Goal: Answer question/provide support: Answer question/provide support

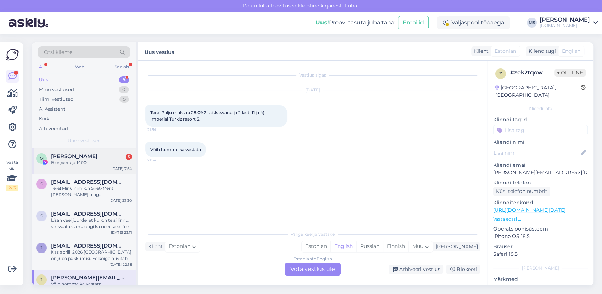
click at [82, 158] on span "[PERSON_NAME]" at bounding box center [74, 156] width 46 height 6
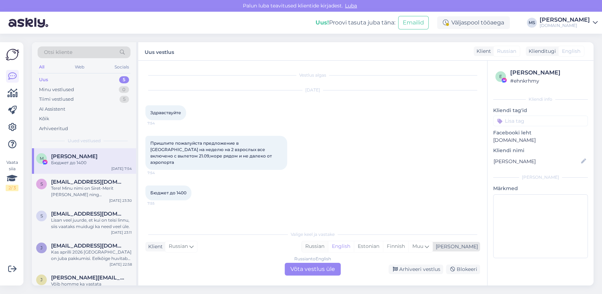
click at [328, 246] on div "Russian" at bounding box center [315, 246] width 26 height 11
click at [323, 271] on div "Russian to Russian Võta vestlus üle" at bounding box center [313, 269] width 56 height 13
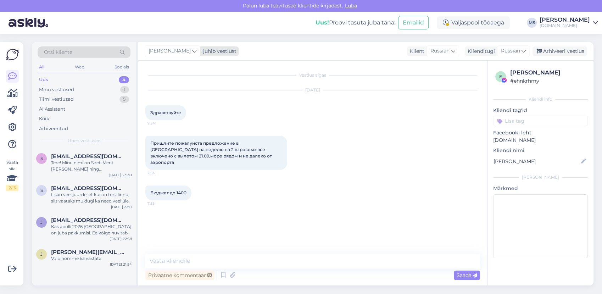
click at [181, 55] on span "[PERSON_NAME]" at bounding box center [170, 51] width 42 height 8
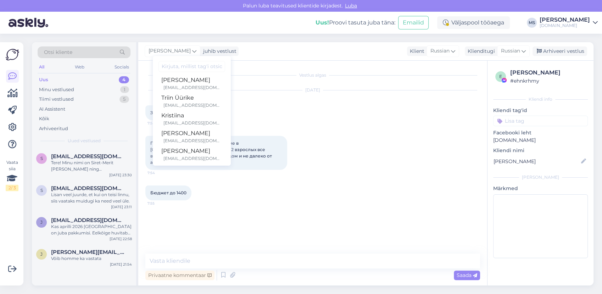
scroll to position [183, 0]
click at [185, 149] on div "[PERSON_NAME]" at bounding box center [191, 148] width 61 height 9
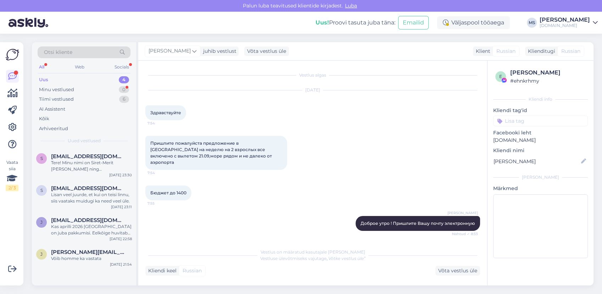
scroll to position [24, 0]
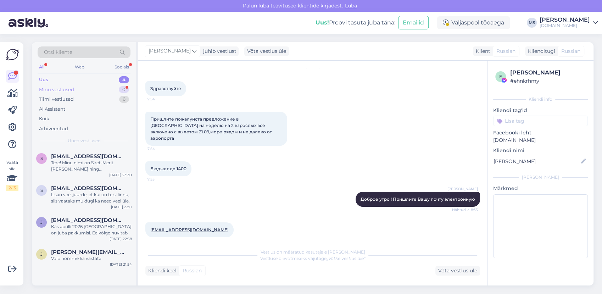
click at [84, 86] on div "Minu vestlused 0" at bounding box center [84, 90] width 93 height 10
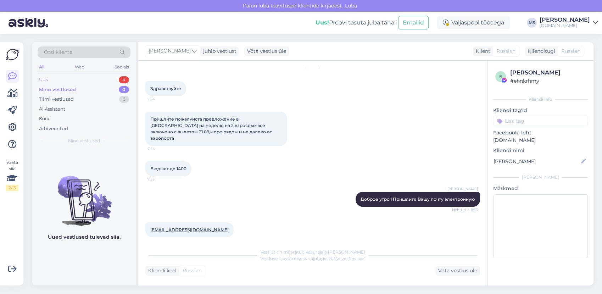
click at [82, 75] on div "Uus 4" at bounding box center [84, 80] width 93 height 10
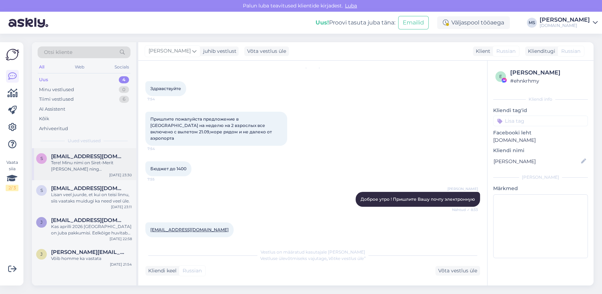
click at [96, 160] on div "Tere! Minu nimi on Siret-Merit [PERSON_NAME] ning [PERSON_NAME] UGC sisulooja e…" at bounding box center [91, 166] width 81 height 13
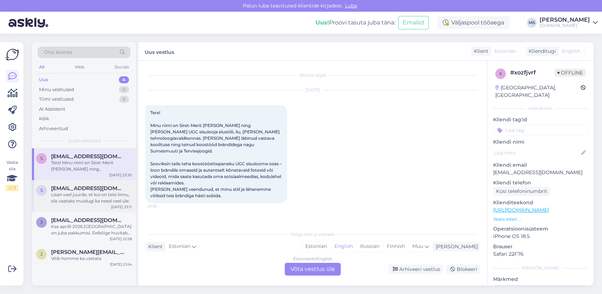
click at [68, 200] on div "Lisan veel juurde, et kui on teisi linnu, siis vaataks muidugi ka need veel üle." at bounding box center [91, 197] width 81 height 13
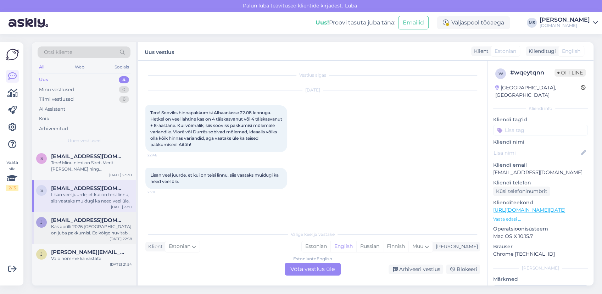
click at [82, 236] on div "j [EMAIL_ADDRESS][DOMAIN_NAME] Kas aprilli 2026 Kreetale on juba pakkumisi. Eel…" at bounding box center [84, 228] width 104 height 32
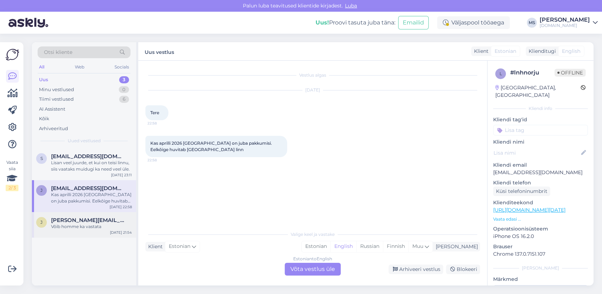
click at [92, 216] on div "[PERSON_NAME] [PERSON_NAME][EMAIL_ADDRESS][DOMAIN_NAME] Võib homme ka vastata […" at bounding box center [84, 225] width 104 height 26
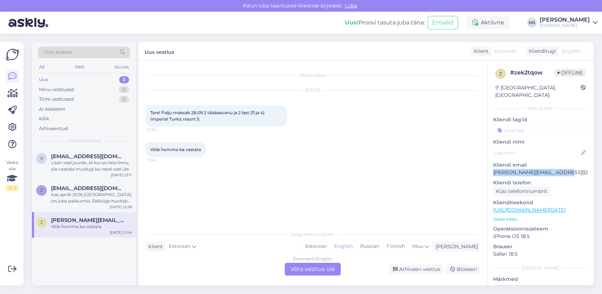
drag, startPoint x: 538, startPoint y: 164, endPoint x: 492, endPoint y: 167, distance: 46.5
click at [492, 167] on div "z # zek2tqow Offline [GEOGRAPHIC_DATA], [GEOGRAPHIC_DATA] Kliendi info Kliendi …" at bounding box center [540, 210] width 106 height 299
drag, startPoint x: 492, startPoint y: 167, endPoint x: 496, endPoint y: 165, distance: 4.5
copy p "[PERSON_NAME][EMAIL_ADDRESS][DOMAIN_NAME]"
click at [330, 248] on div "Estonian" at bounding box center [316, 246] width 29 height 11
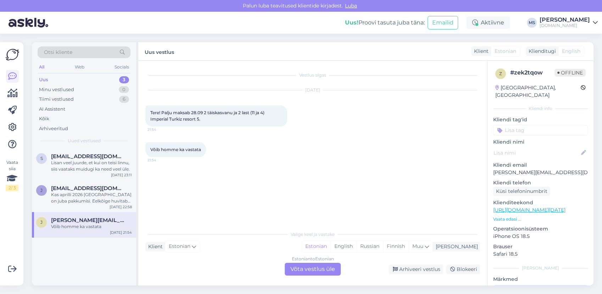
click at [325, 268] on div "Estonian to Estonian Võta vestlus üle" at bounding box center [313, 269] width 56 height 13
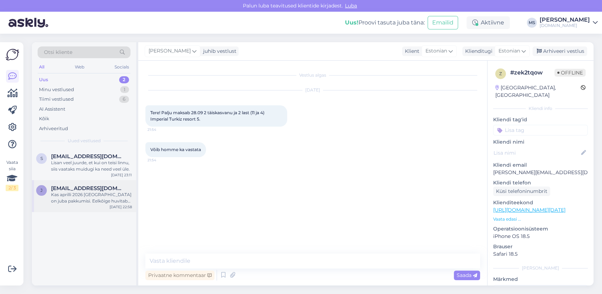
click at [82, 197] on div "Kas aprilli 2026 [GEOGRAPHIC_DATA] on juba pakkumisi. Eelkõige huvitab [GEOGRAP…" at bounding box center [91, 197] width 81 height 13
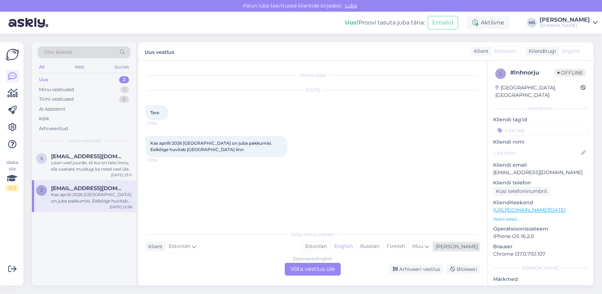
click at [330, 244] on div "Estonian" at bounding box center [316, 246] width 29 height 11
click at [329, 264] on div "Estonian to Estonian Võta vestlus üle" at bounding box center [313, 269] width 56 height 13
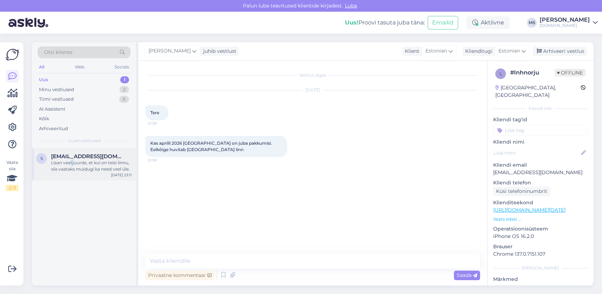
click at [72, 161] on div "Lisan veel juurde, et kui on teisi linnu, siis vaataks muidugi ka need veel üle." at bounding box center [91, 166] width 81 height 13
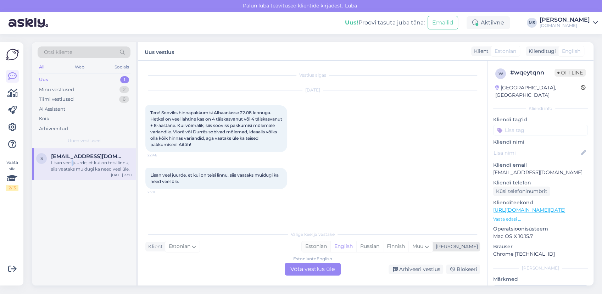
click at [330, 246] on div "Estonian" at bounding box center [316, 246] width 29 height 11
click at [327, 267] on div "Estonian to Estonian Võta vestlus üle" at bounding box center [313, 269] width 56 height 13
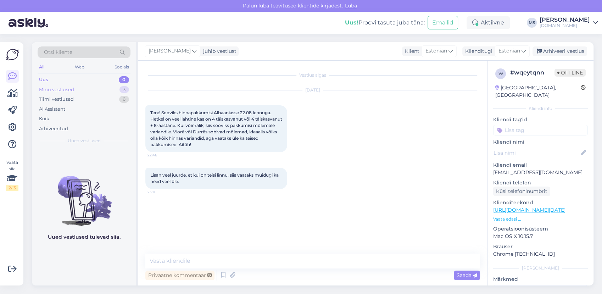
click at [88, 87] on div "Minu vestlused 3" at bounding box center [84, 90] width 93 height 10
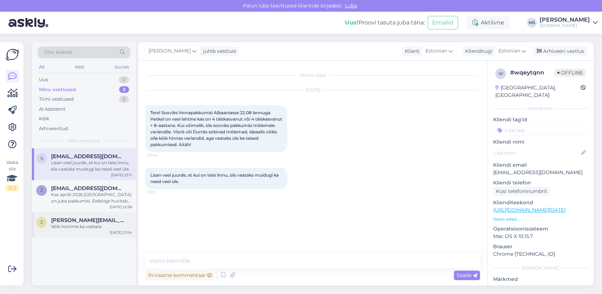
click at [71, 218] on span "[PERSON_NAME][EMAIL_ADDRESS][DOMAIN_NAME]" at bounding box center [88, 220] width 74 height 6
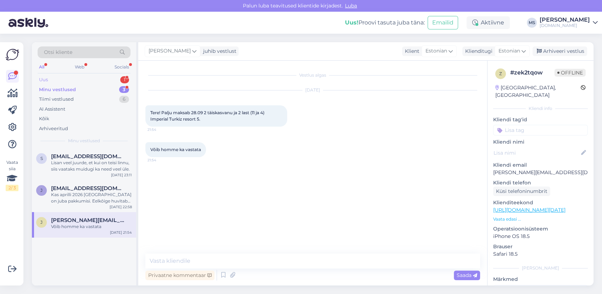
click at [81, 82] on div "Uus 1" at bounding box center [84, 80] width 93 height 10
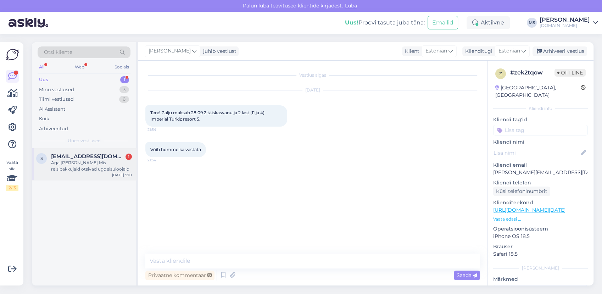
click at [61, 166] on div "Aga [PERSON_NAME] Mis reisipakkujaid otsivad ugc sisuloojaid" at bounding box center [91, 166] width 81 height 13
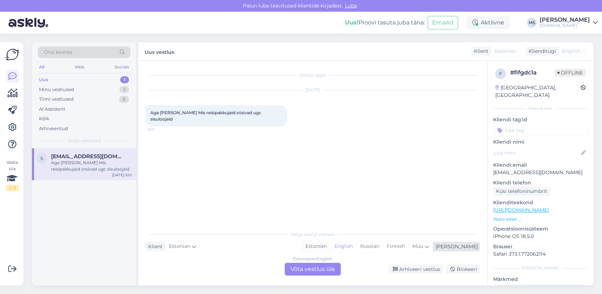
click at [330, 247] on div "Estonian" at bounding box center [316, 246] width 29 height 11
click at [319, 267] on div "Estonian to Estonian Võta vestlus üle" at bounding box center [313, 269] width 56 height 13
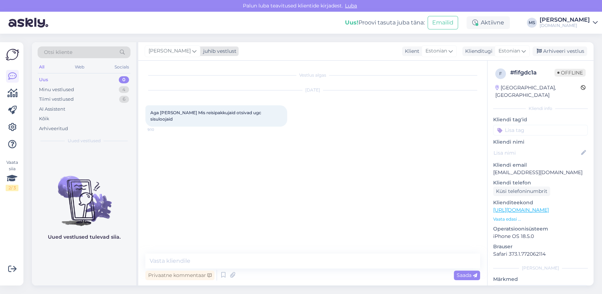
click at [163, 51] on span "[PERSON_NAME]" at bounding box center [170, 51] width 42 height 8
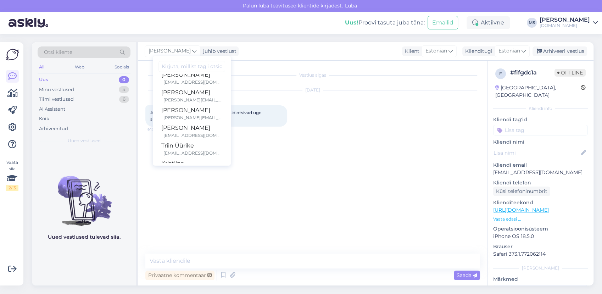
scroll to position [39, 0]
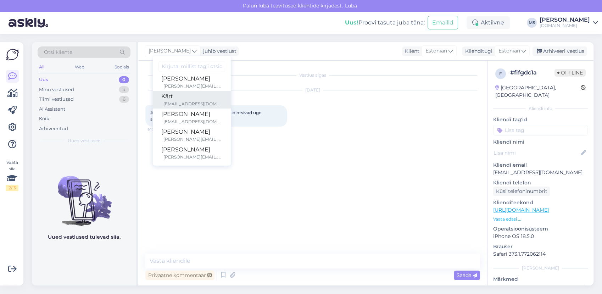
click at [189, 100] on div "Kärt" at bounding box center [191, 96] width 61 height 9
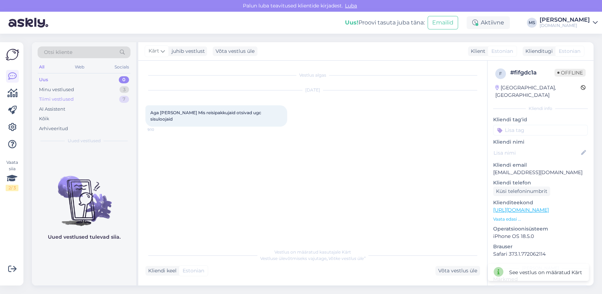
click at [79, 99] on div "Tiimi vestlused 7" at bounding box center [84, 99] width 93 height 10
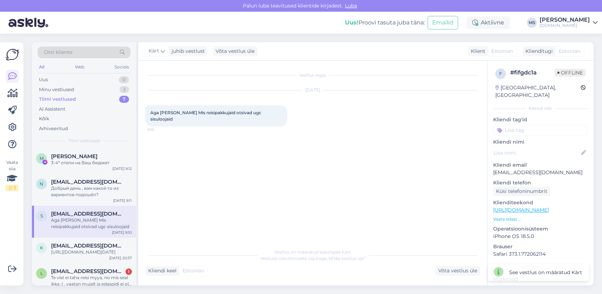
click at [79, 225] on div "Aga [PERSON_NAME] Mis reisipakkujaid otsivad ugc sisuloojaid" at bounding box center [91, 223] width 81 height 13
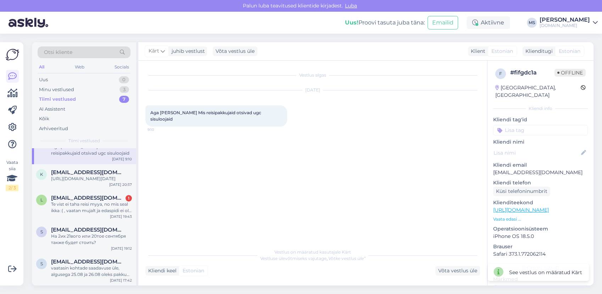
scroll to position [79, 0]
click at [55, 129] on div "Arhiveeritud" at bounding box center [53, 128] width 29 height 7
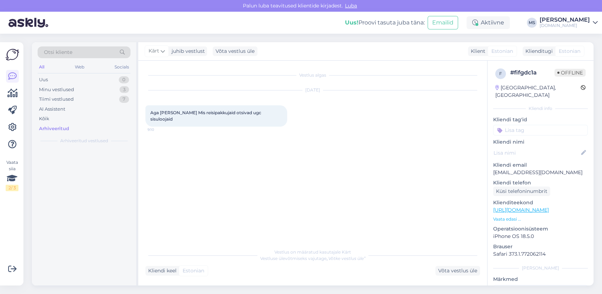
scroll to position [0, 0]
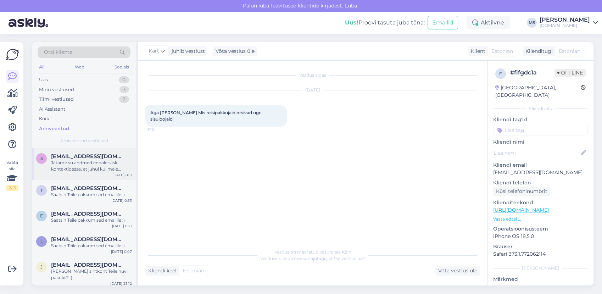
click at [77, 164] on div "Jätame su andmed endale siiski kontaktidesse, et juhul kui meie plaanid peaksid…" at bounding box center [91, 166] width 81 height 13
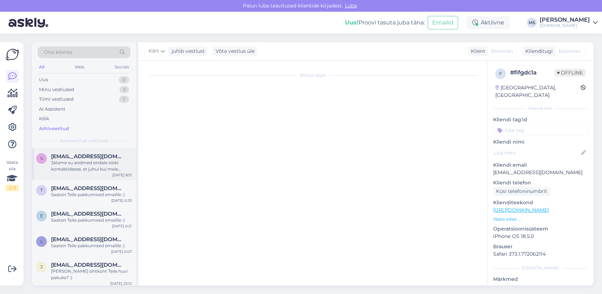
scroll to position [199, 0]
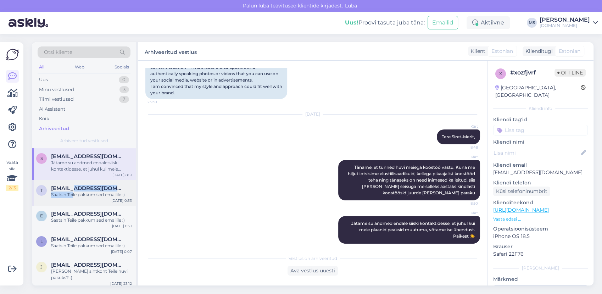
click at [73, 192] on div "[EMAIL_ADDRESS][DOMAIN_NAME] Saatsin Teile pakkumised emailile :)" at bounding box center [91, 191] width 81 height 13
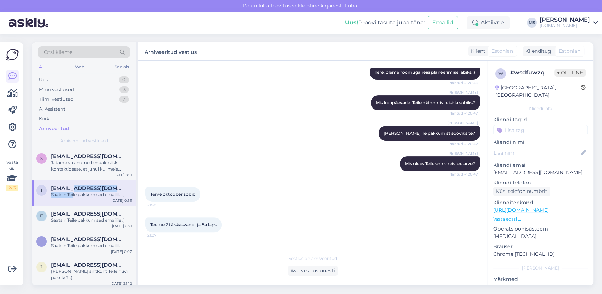
scroll to position [392, 0]
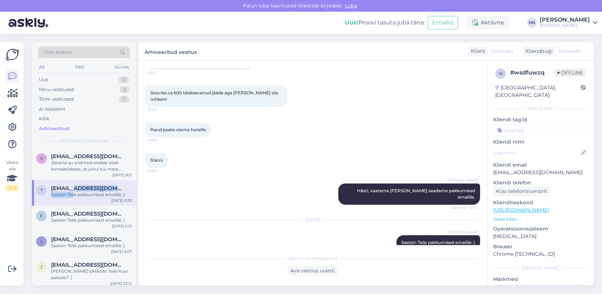
drag, startPoint x: 73, startPoint y: 192, endPoint x: 99, endPoint y: 197, distance: 26.7
click at [99, 197] on div "t [EMAIL_ADDRESS][DOMAIN_NAME] Saatsin Teile pakkumised emailile :) [DATE] 0:33" at bounding box center [84, 193] width 104 height 26
click at [74, 87] on div "Minu vestlused 3" at bounding box center [84, 90] width 93 height 10
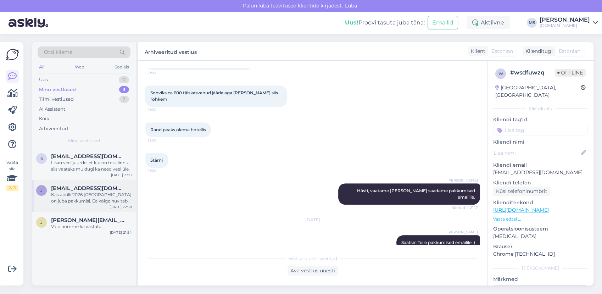
click at [89, 199] on div "Kas aprilli 2026 [GEOGRAPHIC_DATA] on juba pakkumisi. Eelkõige huvitab [GEOGRAP…" at bounding box center [91, 197] width 81 height 13
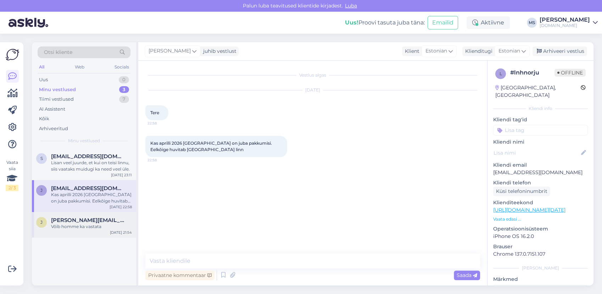
click at [106, 229] on div "Võib homme ka vastata" at bounding box center [91, 226] width 81 height 6
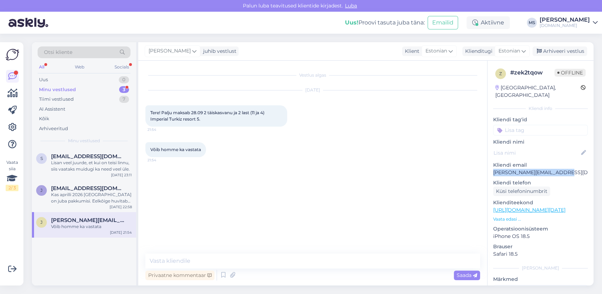
drag, startPoint x: 564, startPoint y: 162, endPoint x: 492, endPoint y: 164, distance: 72.7
click at [492, 164] on div "z # zek2tqow Offline [GEOGRAPHIC_DATA], [GEOGRAPHIC_DATA] Kliendi info Kliendi …" at bounding box center [540, 210] width 106 height 299
copy p "[PERSON_NAME][EMAIL_ADDRESS][DOMAIN_NAME]"
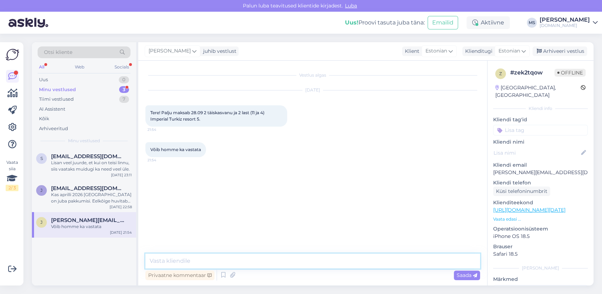
click at [185, 264] on textarea at bounding box center [312, 260] width 335 height 15
type textarea "P"
type textarea "Tere! [GEOGRAPHIC_DATA] on saadetud Teile meilile. :)"
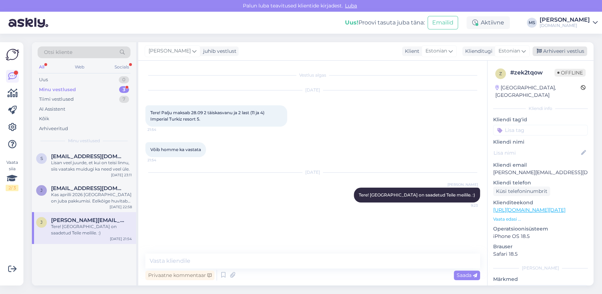
click at [556, 53] on div "Arhiveeri vestlus" at bounding box center [559, 51] width 55 height 10
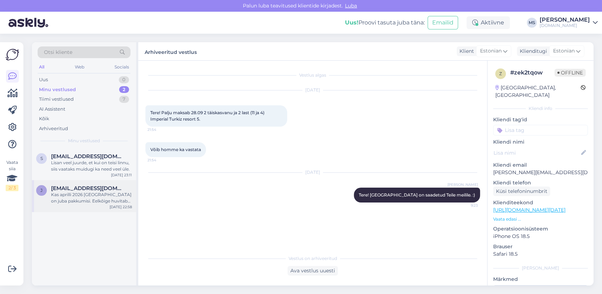
click at [96, 197] on div "Kas aprilli 2026 [GEOGRAPHIC_DATA] on juba pakkumisi. Eelkõige huvitab [GEOGRAP…" at bounding box center [91, 197] width 81 height 13
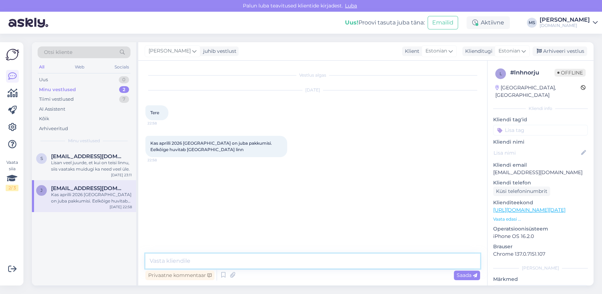
click at [228, 259] on textarea at bounding box center [312, 260] width 335 height 15
type textarea "Tere! Osad järgmise aasta Kreeta reisid on juba pakkuda, kuid hetkel [GEOGRAPHI…"
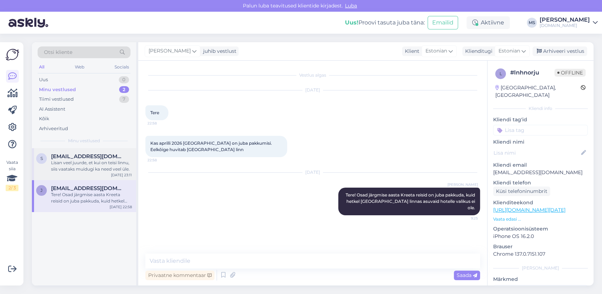
click at [89, 172] on div "Lisan veel juurde, et kui on teisi linnu, siis vaataks muidugi ka need veel üle." at bounding box center [91, 166] width 81 height 13
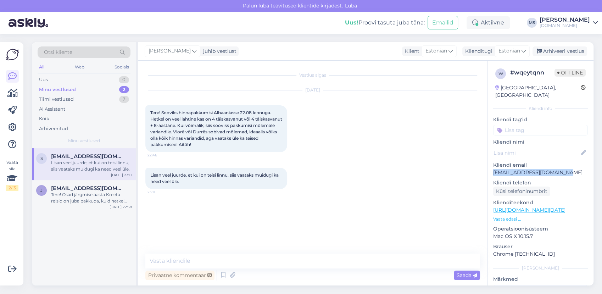
drag, startPoint x: 560, startPoint y: 164, endPoint x: 489, endPoint y: 163, distance: 70.9
click at [489, 163] on div "w # wqeytqnn Offline [GEOGRAPHIC_DATA], [GEOGRAPHIC_DATA] info Kliendi tag'id K…" at bounding box center [540, 210] width 106 height 299
drag, startPoint x: 489, startPoint y: 163, endPoint x: 496, endPoint y: 163, distance: 6.7
copy p "[EMAIL_ADDRESS][DOMAIN_NAME]"
click at [91, 193] on div "Tere! Osad järgmise aasta Kreeta reisid on juba pakkuda, kuid hetkel [GEOGRAPHI…" at bounding box center [91, 197] width 81 height 13
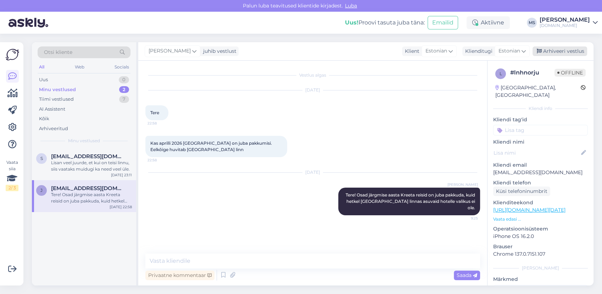
click at [568, 51] on div "Arhiveeri vestlus" at bounding box center [559, 51] width 55 height 10
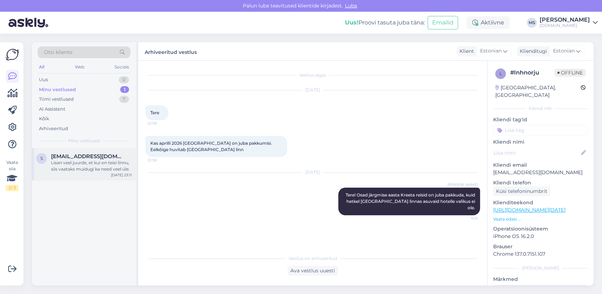
click at [85, 160] on div "Lisan veel juurde, et kui on teisi linnu, siis vaataks muidugi ka need veel üle." at bounding box center [91, 166] width 81 height 13
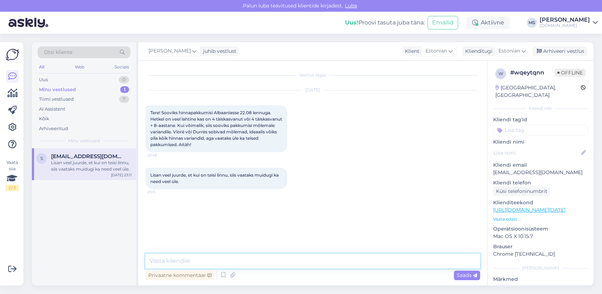
click at [213, 261] on textarea at bounding box center [312, 260] width 335 height 15
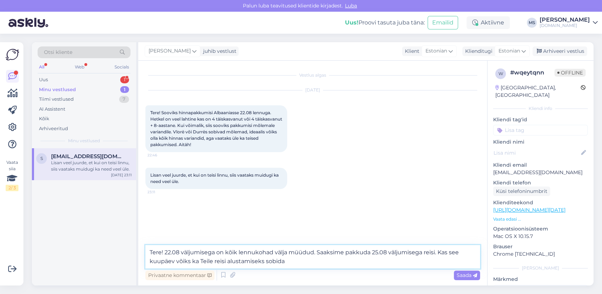
type textarea "Tere! 22.08 väljumisega on kõik lennukohad välja müüdud. Saaksime pakkuda 25.08…"
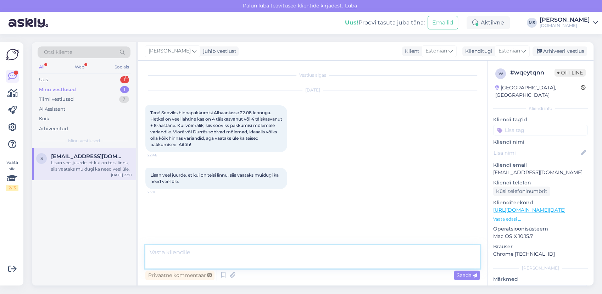
scroll to position [7, 0]
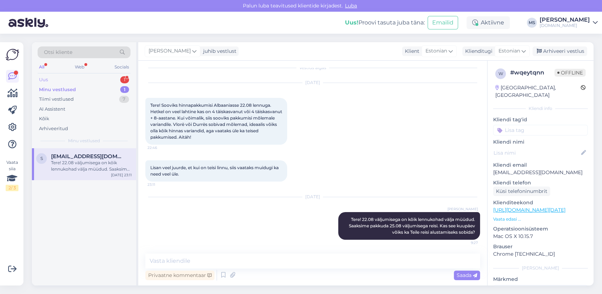
click at [88, 78] on div "Uus 1" at bounding box center [84, 80] width 93 height 10
click at [104, 163] on div "Tere! Sooviks pakkumist Türki oktroobri alguses,ultra kõik hinnas ja mereäârne …" at bounding box center [91, 166] width 81 height 13
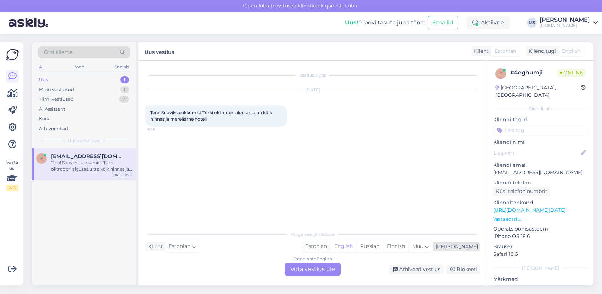
click at [330, 248] on div "Estonian" at bounding box center [316, 246] width 29 height 11
click at [331, 270] on div "Estonian to Estonian Võta vestlus üle" at bounding box center [313, 269] width 56 height 13
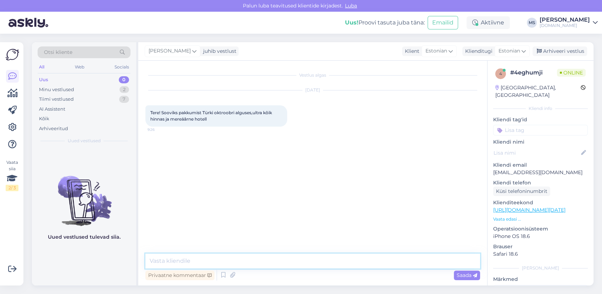
click at [317, 263] on textarea at bounding box center [312, 260] width 335 height 15
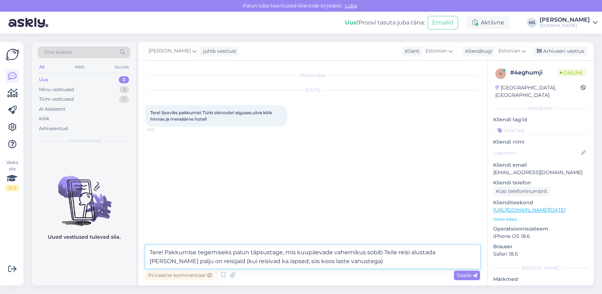
type textarea "Tere! Pakkumise tegemiseks palun täpsustage, mis kuupäevade vahemikus sobib Tei…"
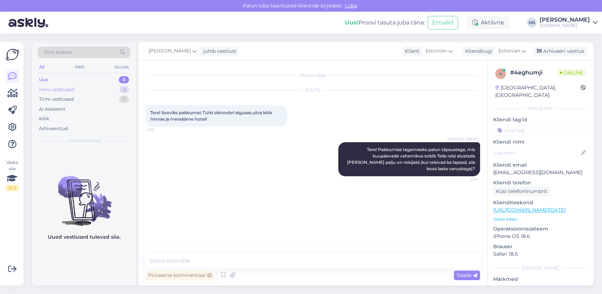
click at [89, 90] on div "Minu vestlused 2" at bounding box center [84, 90] width 93 height 10
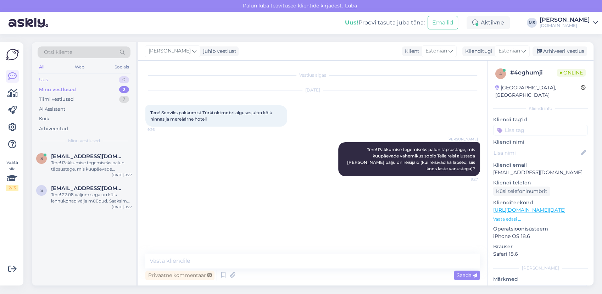
click at [74, 76] on div "Uus 0" at bounding box center [84, 80] width 93 height 10
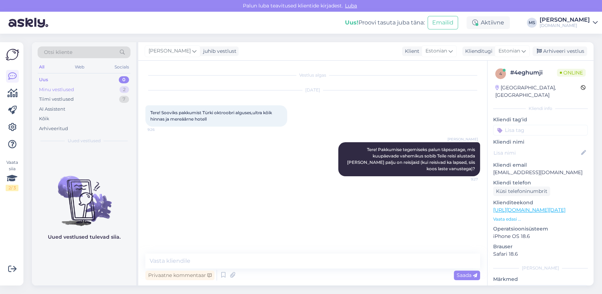
click at [74, 92] on div "Minu vestlused" at bounding box center [56, 89] width 35 height 7
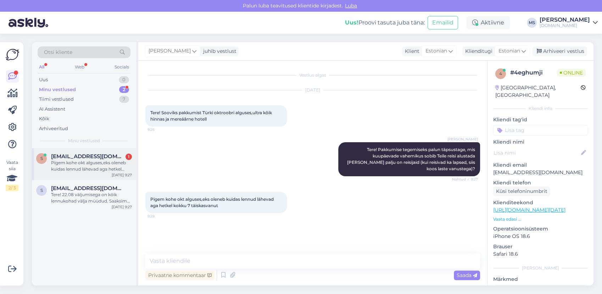
click at [94, 160] on div "Pigem kohe okt alguses,eks oleneb kuidas lennud lähevad aga hetkel kokku 7 täis…" at bounding box center [91, 166] width 81 height 13
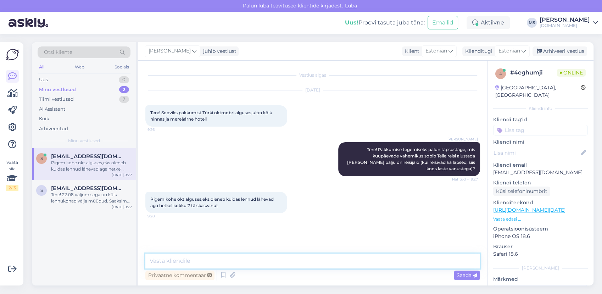
click at [217, 255] on textarea at bounding box center [312, 260] width 335 height 15
click at [217, 254] on textarea at bounding box center [312, 260] width 335 height 15
type textarea "Kas oskate öelda ka ligikaudse planeeritava reisi eelarve reisija kohta?"
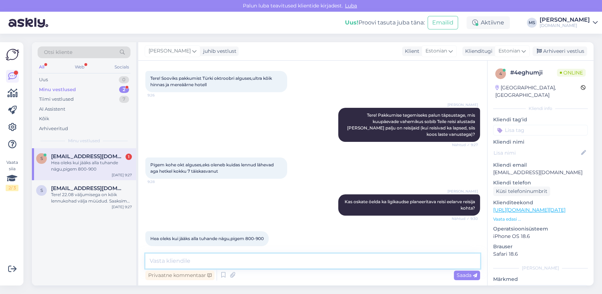
scroll to position [34, 0]
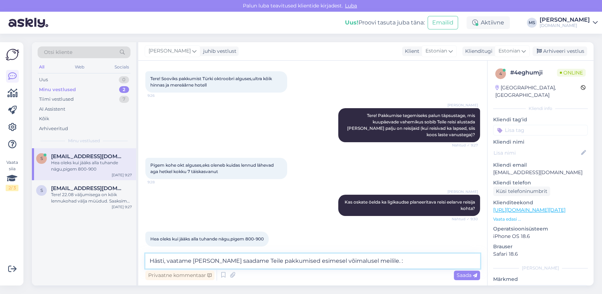
type textarea "Hästi, vaatame [PERSON_NAME] saadame Teile pakkumised esimesel võimalusel meili…"
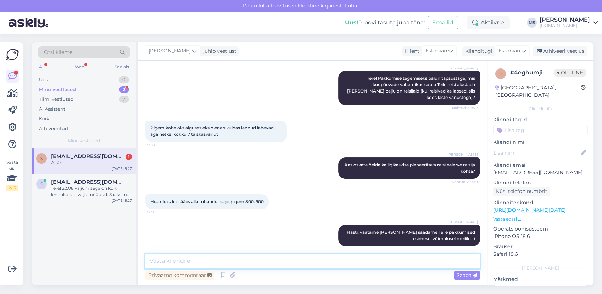
scroll to position [102, 0]
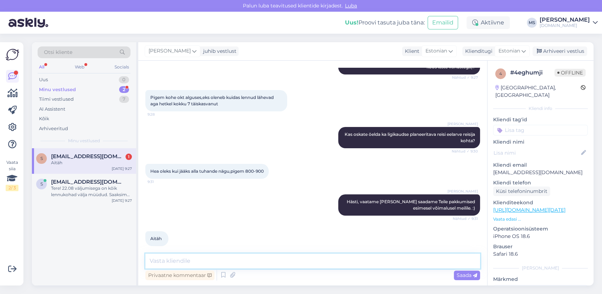
click at [203, 258] on textarea at bounding box center [312, 260] width 335 height 15
click at [198, 262] on textarea at bounding box center [312, 260] width 335 height 15
click at [98, 189] on div "Tere! 22.08 väljumisega on kõik lennukohad välja müüdud. Saaksime pakkuda 25.08…" at bounding box center [91, 191] width 81 height 13
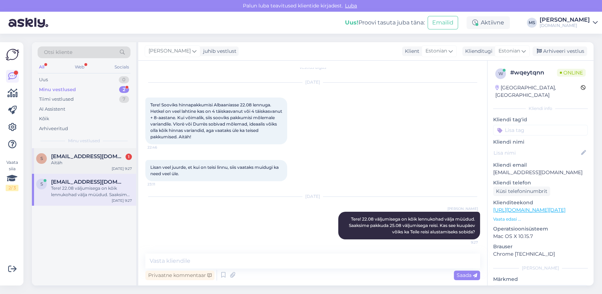
scroll to position [7, 0]
click at [91, 169] on div "s [EMAIL_ADDRESS][DOMAIN_NAME] 1 Aitäh [DATE] 9:27" at bounding box center [84, 161] width 104 height 26
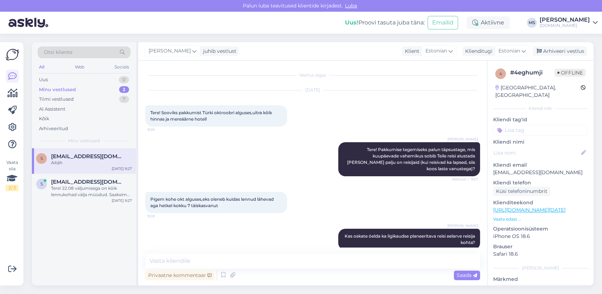
scroll to position [67, 0]
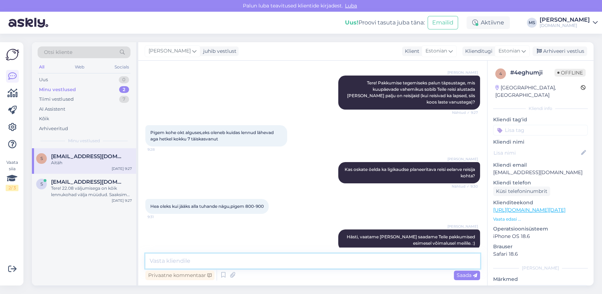
click at [168, 262] on textarea at bounding box center [312, 260] width 335 height 15
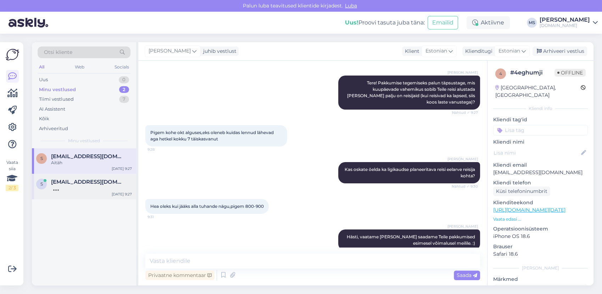
click at [95, 178] on div "s [EMAIL_ADDRESS][DOMAIN_NAME] [DATE] 9:27" at bounding box center [84, 187] width 104 height 26
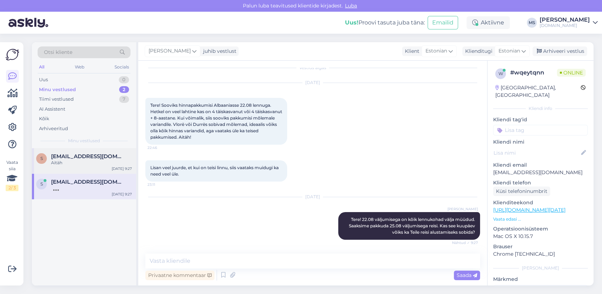
click at [93, 164] on div "Aitäh" at bounding box center [91, 163] width 81 height 6
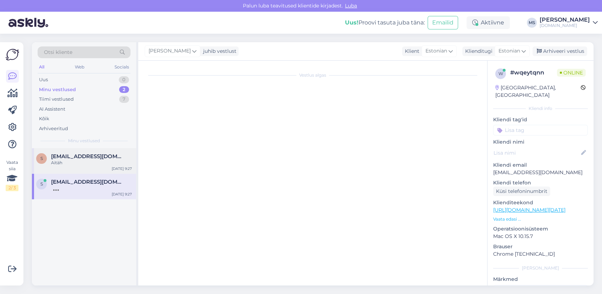
scroll to position [67, 0]
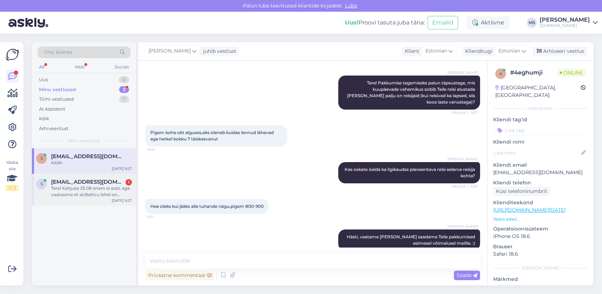
click at [88, 184] on span "[EMAIL_ADDRESS][DOMAIN_NAME]" at bounding box center [88, 182] width 74 height 6
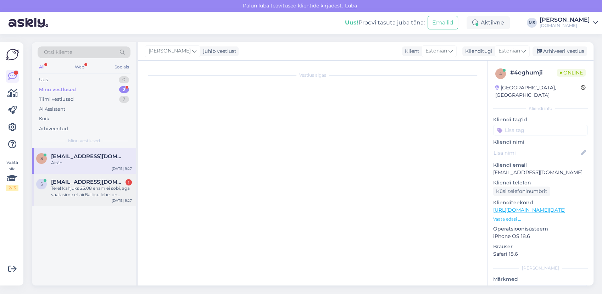
scroll to position [51, 0]
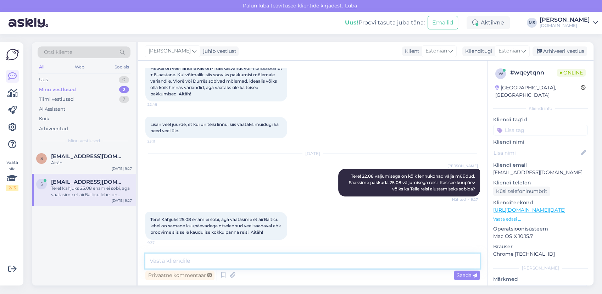
click at [223, 264] on textarea at bounding box center [312, 260] width 335 height 15
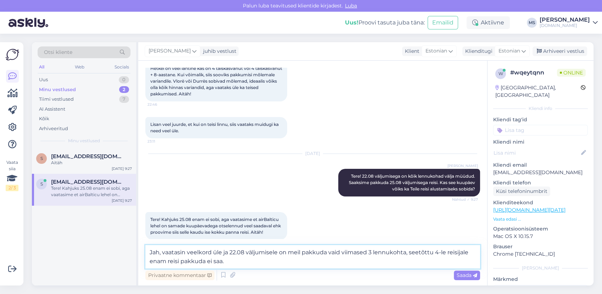
type textarea "Jah, vaatasin veelkord üle ja 22.08 väljumisele on meil pakkuda vaid viimased 3…"
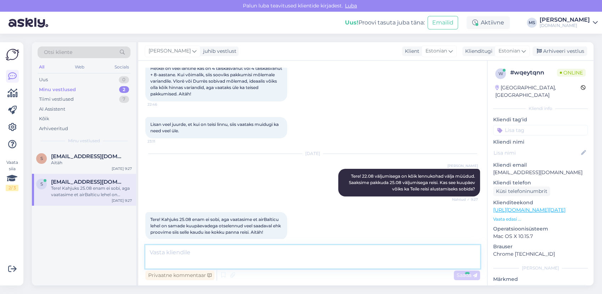
scroll to position [94, 0]
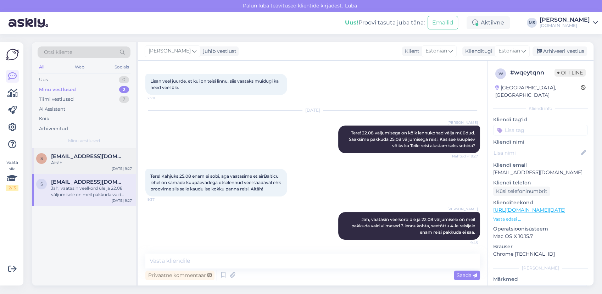
click at [90, 162] on div "Aitäh" at bounding box center [91, 163] width 81 height 6
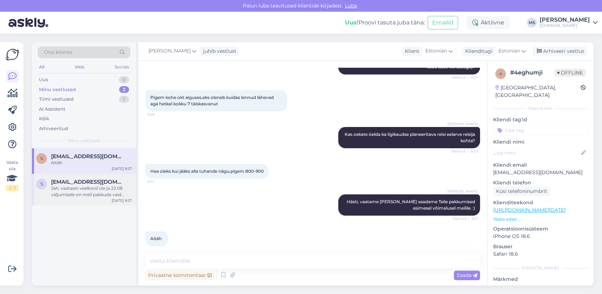
click at [69, 181] on span "[EMAIL_ADDRESS][DOMAIN_NAME]" at bounding box center [88, 182] width 74 height 6
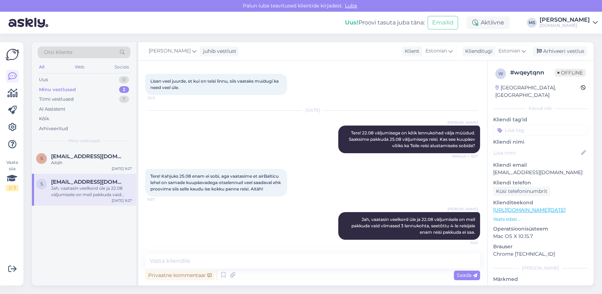
scroll to position [94, 0]
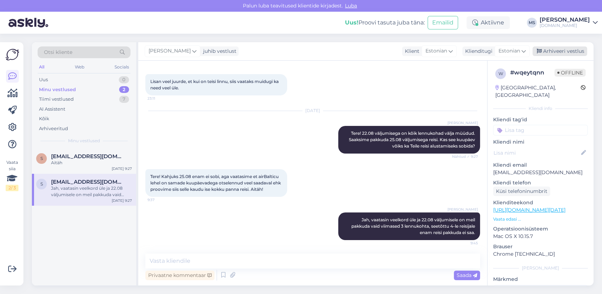
click at [564, 52] on div "Arhiveeri vestlus" at bounding box center [559, 51] width 55 height 10
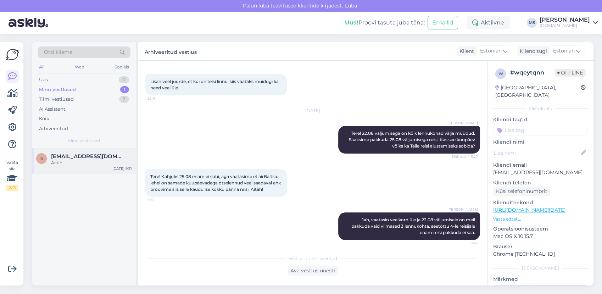
click at [91, 155] on span "[EMAIL_ADDRESS][DOMAIN_NAME]" at bounding box center [88, 156] width 74 height 6
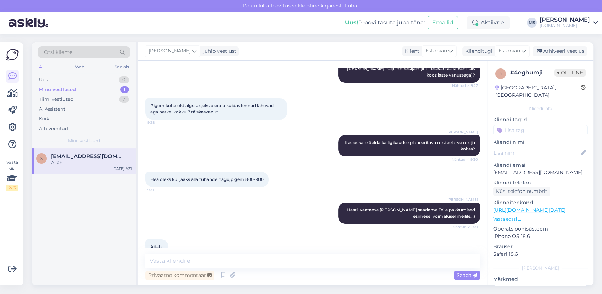
scroll to position [102, 0]
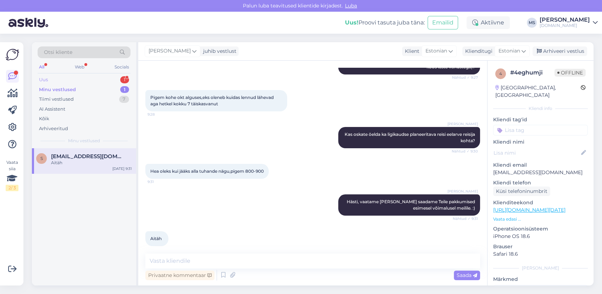
click at [74, 79] on div "Uus 1" at bounding box center [84, 80] width 93 height 10
click at [76, 165] on div "Vabandust, olin eemal. MIs selleks kuupäevaks oleks pakkuda? ja kas 3-4 ööks on…" at bounding box center [91, 166] width 81 height 13
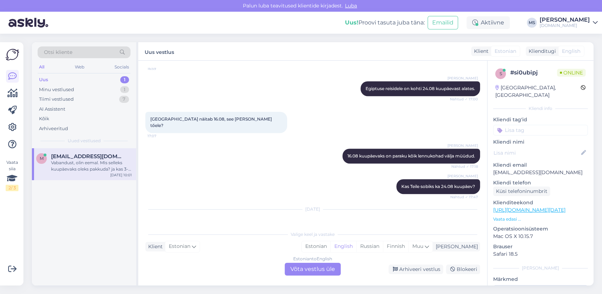
scroll to position [516, 0]
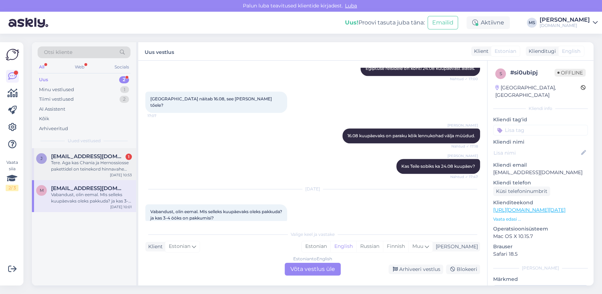
click at [81, 167] on div "Tere. Aga kas Chania ja Hernossiosse pakettidel on teinekord hinnavahe ka? Või …" at bounding box center [91, 166] width 81 height 13
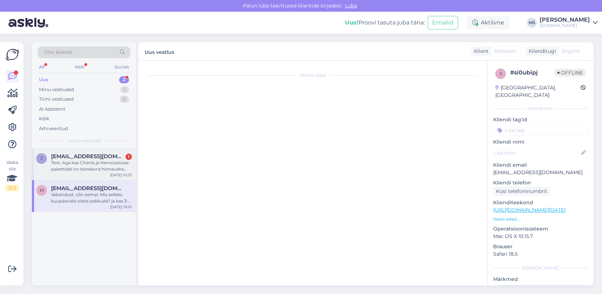
scroll to position [39, 0]
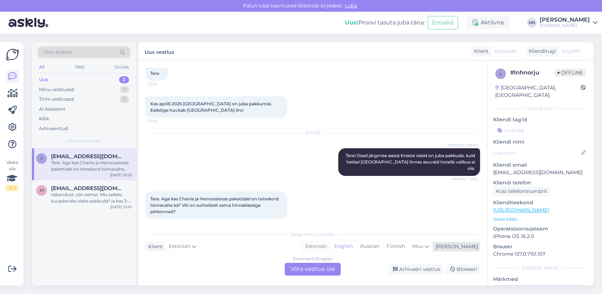
click at [330, 243] on div "Estonian" at bounding box center [316, 246] width 29 height 11
click at [317, 267] on div "Estonian to Estonian Võta vestlus üle" at bounding box center [313, 269] width 56 height 13
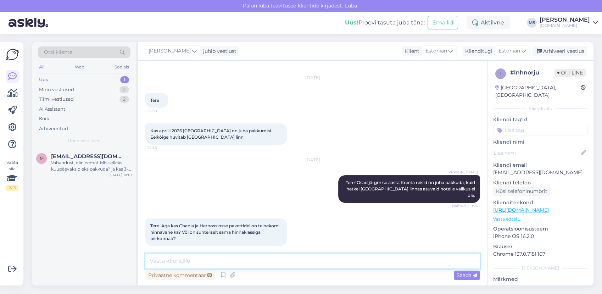
click at [308, 262] on textarea at bounding box center [312, 260] width 335 height 15
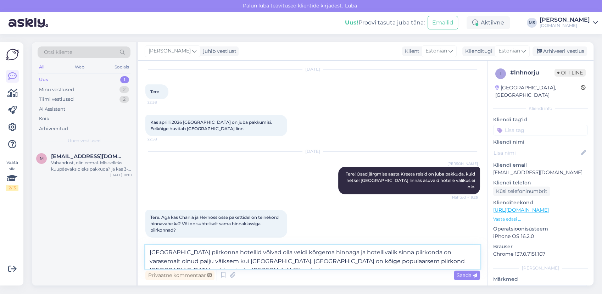
scroll to position [30, 0]
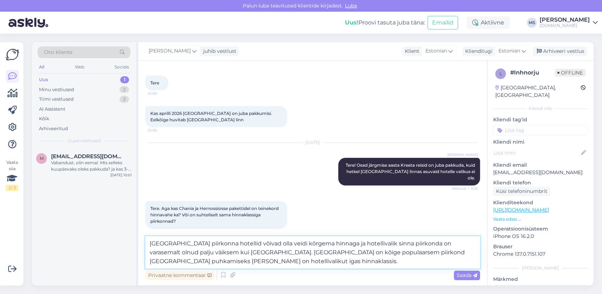
type textarea "[GEOGRAPHIC_DATA] piirkonna hotellid võivad olla veidi kõrgema hinnaga ja hotel…"
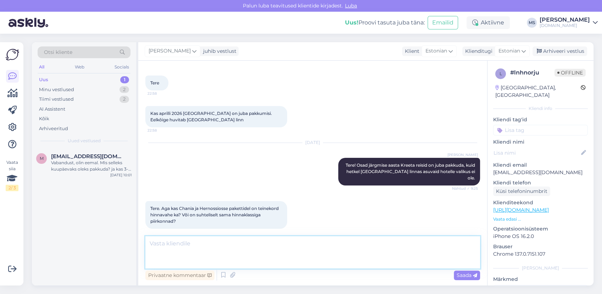
scroll to position [68, 0]
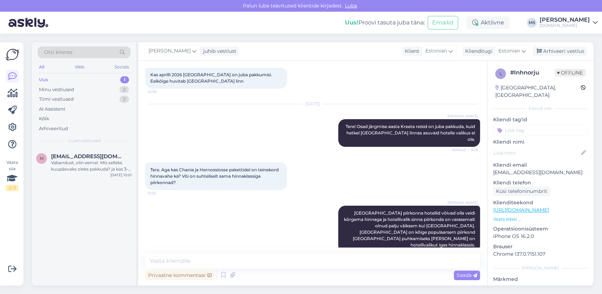
click at [78, 50] on div "Otsi kliente" at bounding box center [84, 52] width 93 height 12
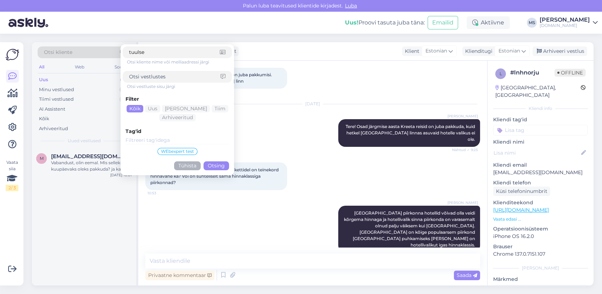
type input "tuulse"
click at [214, 167] on button "Otsing" at bounding box center [216, 165] width 26 height 9
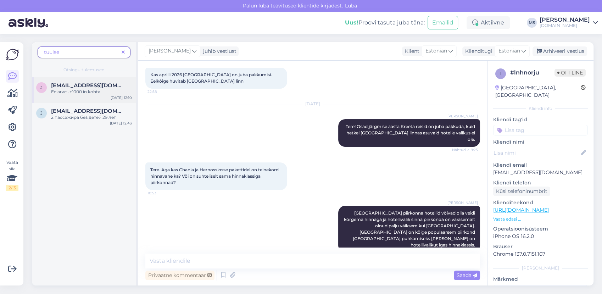
click at [80, 92] on div "Eelarve -+1000 in kohta" at bounding box center [91, 92] width 81 height 6
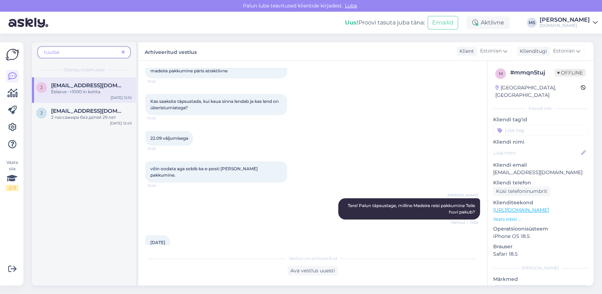
scroll to position [0, 0]
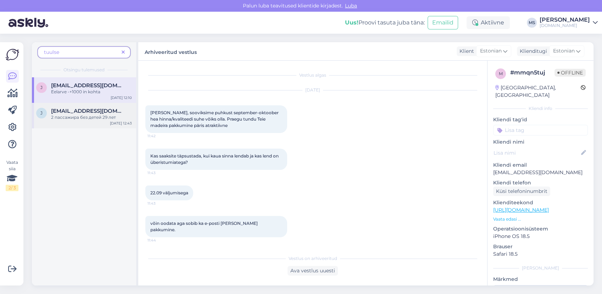
click at [86, 115] on div "2 пассажира без детей 29 лет" at bounding box center [91, 117] width 81 height 6
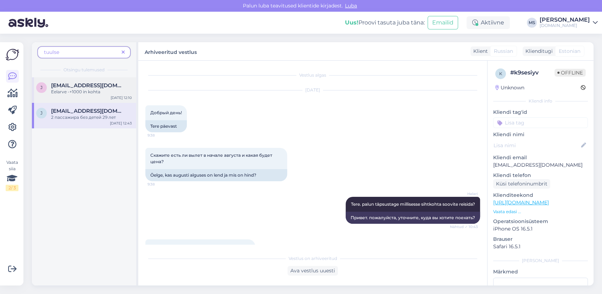
click at [62, 88] on span "[EMAIL_ADDRESS][DOMAIN_NAME]" at bounding box center [88, 85] width 74 height 6
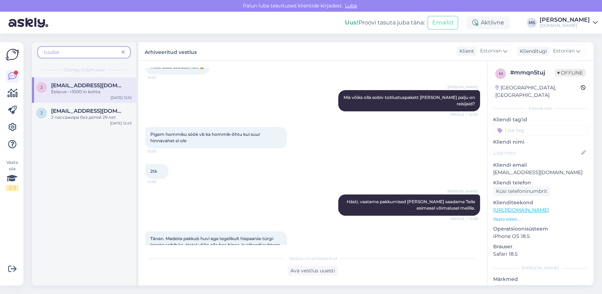
scroll to position [330, 0]
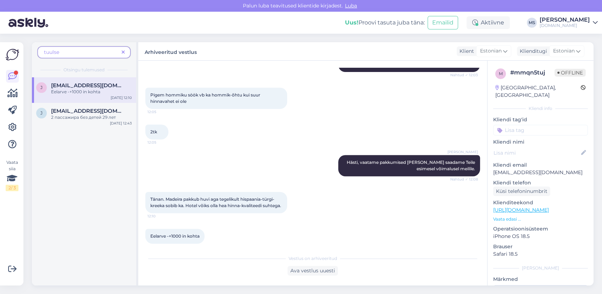
click at [123, 51] on icon at bounding box center [123, 52] width 3 height 5
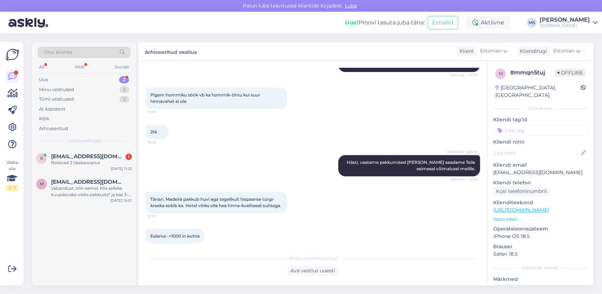
click at [98, 80] on div "Uus 2" at bounding box center [84, 80] width 93 height 10
click at [95, 153] on span "[EMAIL_ADDRESS][DOMAIN_NAME]" at bounding box center [88, 156] width 74 height 6
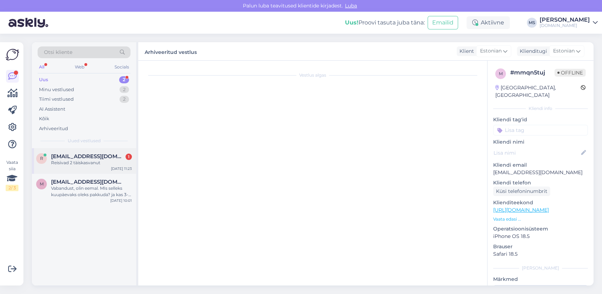
scroll to position [0, 0]
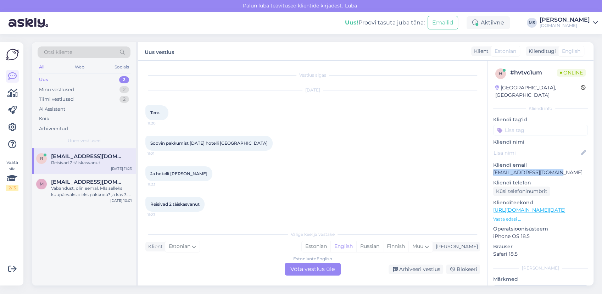
drag, startPoint x: 544, startPoint y: 163, endPoint x: 493, endPoint y: 166, distance: 51.5
click at [493, 169] on p "[EMAIL_ADDRESS][DOMAIN_NAME]" at bounding box center [540, 172] width 95 height 7
copy p "[EMAIL_ADDRESS][DOMAIN_NAME]"
click at [330, 250] on div "Estonian" at bounding box center [316, 246] width 29 height 11
click at [319, 268] on div "Estonian to Estonian Võta vestlus üle" at bounding box center [313, 269] width 56 height 13
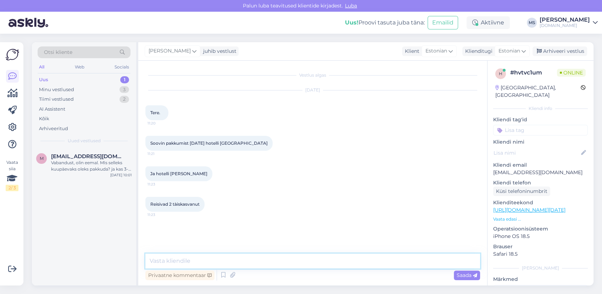
click at [318, 260] on textarea at bounding box center [312, 260] width 335 height 15
type textarea "T"
type textarea "Tere! Vaatame kohe pakkumised üle."
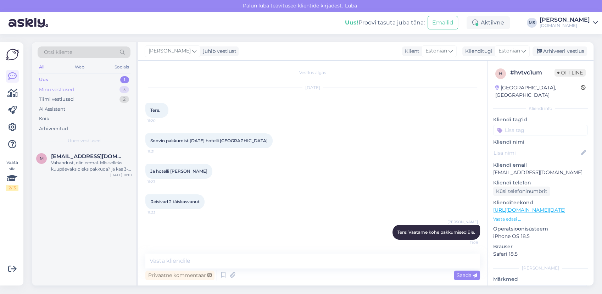
click at [68, 86] on div "Minu vestlused" at bounding box center [56, 89] width 35 height 7
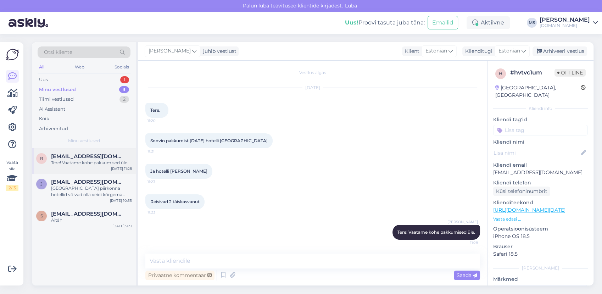
click at [88, 153] on span "[EMAIL_ADDRESS][DOMAIN_NAME]" at bounding box center [88, 156] width 74 height 6
drag, startPoint x: 549, startPoint y: 164, endPoint x: 488, endPoint y: 166, distance: 61.0
click at [488, 166] on div "h # hvtvc1um Offline [GEOGRAPHIC_DATA], [GEOGRAPHIC_DATA] Kliendi info Kliendi …" at bounding box center [540, 210] width 106 height 299
drag, startPoint x: 488, startPoint y: 166, endPoint x: 491, endPoint y: 166, distance: 3.6
click at [491, 166] on div "h # hvtvc1um Offline [GEOGRAPHIC_DATA], [GEOGRAPHIC_DATA] Kliendi info Kliendi …" at bounding box center [540, 210] width 106 height 299
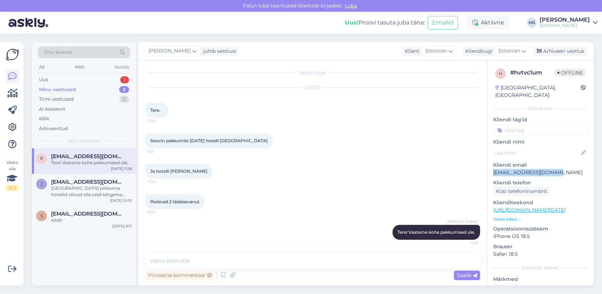
drag, startPoint x: 491, startPoint y: 166, endPoint x: 496, endPoint y: 164, distance: 4.8
copy p "[EMAIL_ADDRESS][DOMAIN_NAME]"
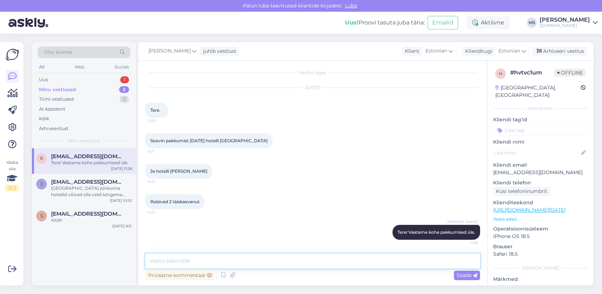
click at [198, 265] on textarea at bounding box center [312, 260] width 335 height 15
type textarea "a"
type textarea "s"
type textarea "Saatsime pakkumised Teile meilile. :)"
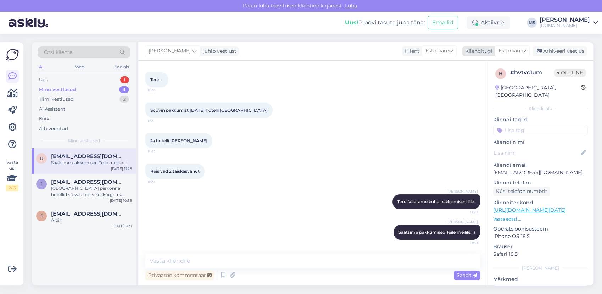
click at [561, 50] on div "Arhiveeri vestlus" at bounding box center [559, 51] width 55 height 10
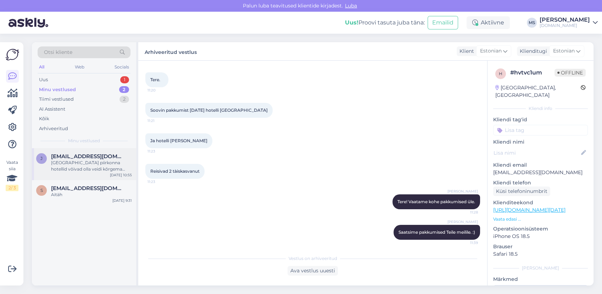
click at [88, 169] on div "[GEOGRAPHIC_DATA] piirkonna hotellid võivad olla veidi kõrgema hinnaga ja hotel…" at bounding box center [91, 166] width 81 height 13
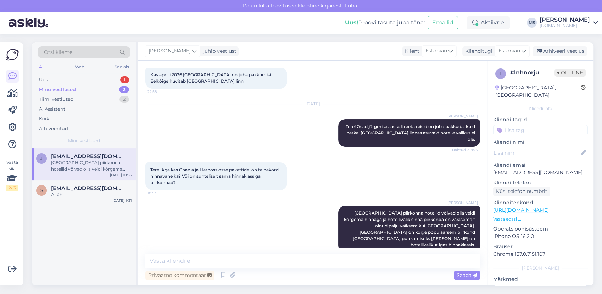
scroll to position [68, 0]
click at [557, 51] on div "Arhiveeri vestlus" at bounding box center [559, 51] width 55 height 10
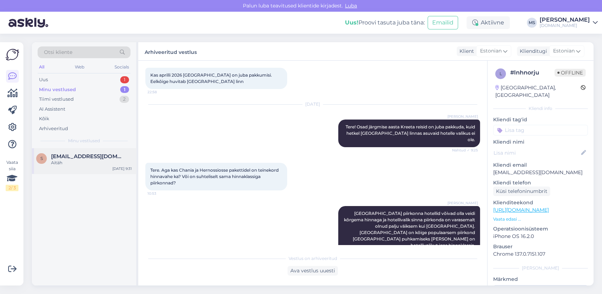
click at [94, 148] on div "s [EMAIL_ADDRESS][DOMAIN_NAME] Aitäh [DATE] 9:31" at bounding box center [84, 161] width 104 height 26
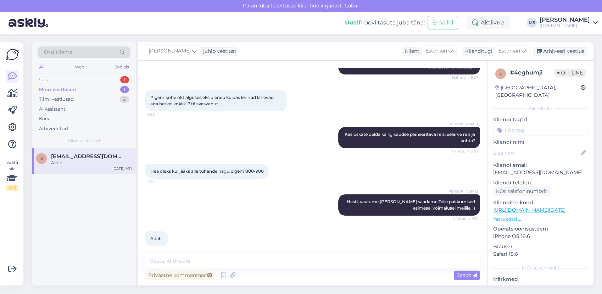
click at [66, 77] on div "Uus 1" at bounding box center [84, 80] width 93 height 10
click at [72, 164] on div "Vabandust, olin eemal. MIs selleks kuupäevaks oleks pakkuda? ja kas 3-4 ööks on…" at bounding box center [91, 166] width 81 height 13
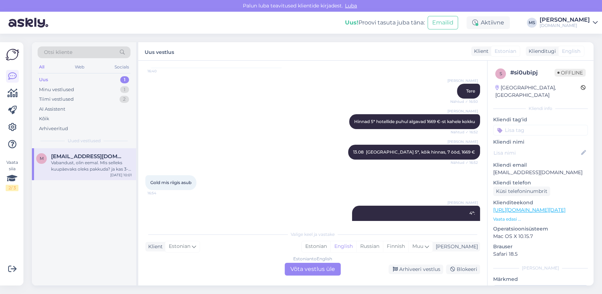
scroll to position [516, 0]
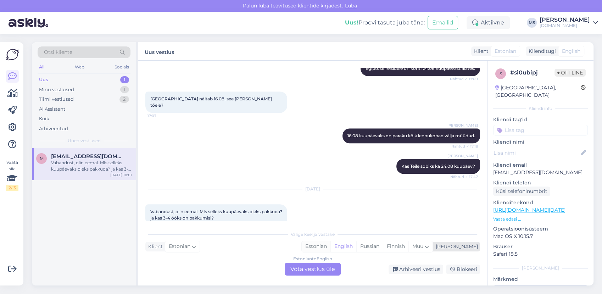
click at [330, 251] on div "Estonian" at bounding box center [316, 246] width 29 height 11
click at [330, 250] on div "Estonian" at bounding box center [316, 246] width 29 height 11
click at [303, 272] on div "Estonian to Estonian Võta vestlus üle" at bounding box center [313, 269] width 56 height 13
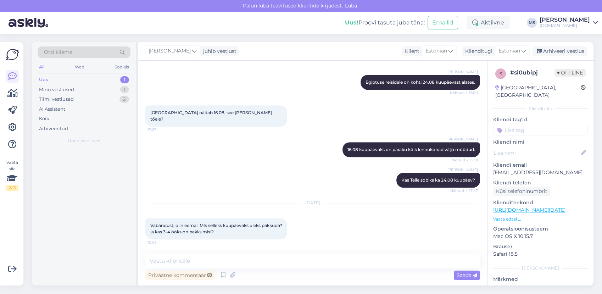
scroll to position [489, 0]
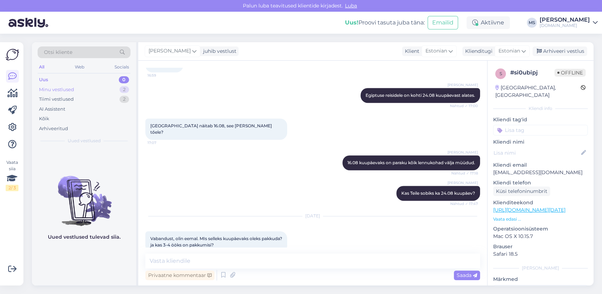
click at [76, 88] on div "Minu vestlused 2" at bounding box center [84, 90] width 93 height 10
